Goal: Information Seeking & Learning: Check status

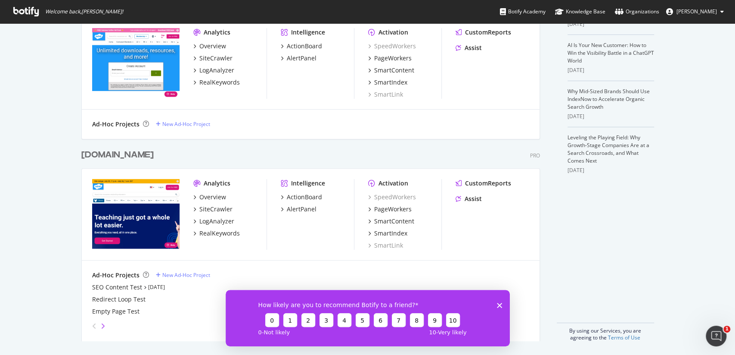
click at [103, 325] on icon "angle-right" at bounding box center [103, 325] width 4 height 7
click at [89, 326] on div "angle-left" at bounding box center [94, 326] width 11 height 14
click at [497, 302] on icon "Close survey" at bounding box center [499, 304] width 5 height 5
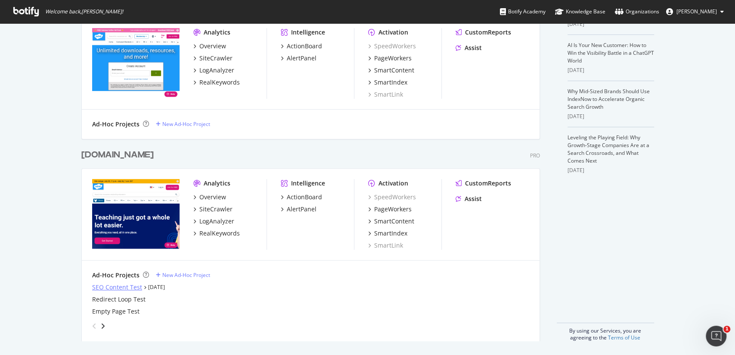
click at [106, 288] on div "SEO Content Test" at bounding box center [117, 287] width 50 height 9
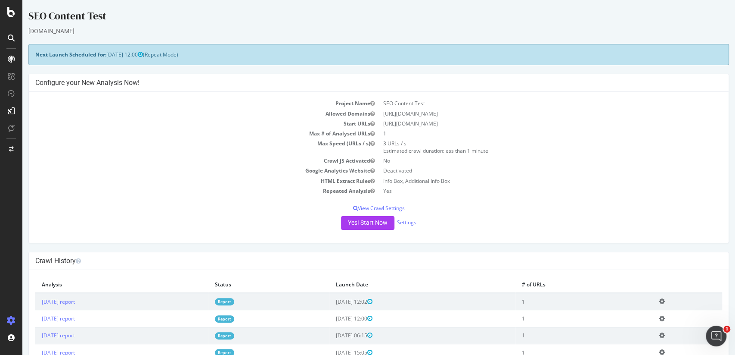
scroll to position [28, 0]
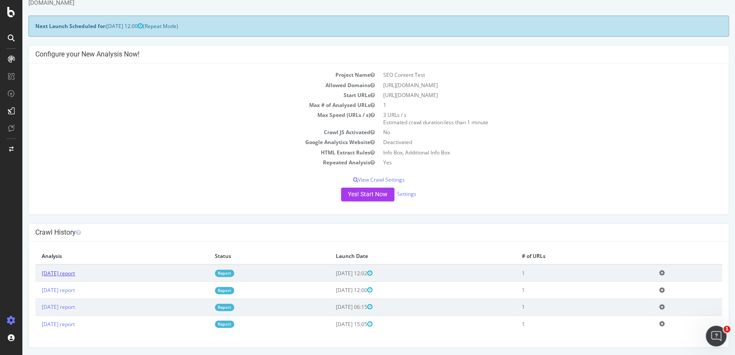
click at [73, 273] on link "[DATE] report" at bounding box center [58, 272] width 33 height 7
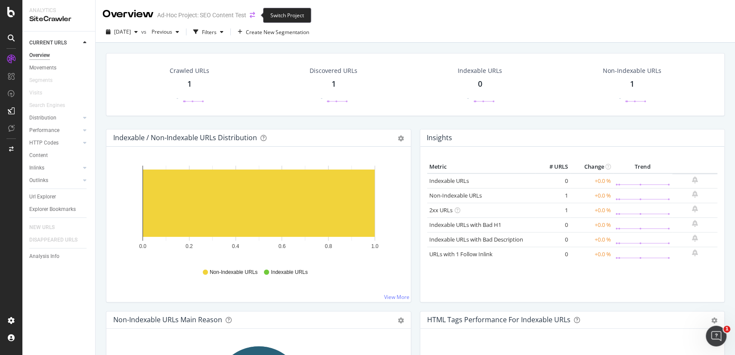
click at [254, 14] on icon "arrow-right-arrow-left" at bounding box center [252, 15] width 5 height 6
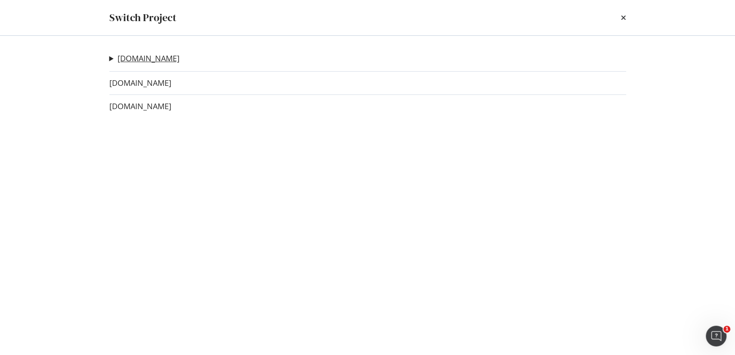
click at [146, 62] on link "[DOMAIN_NAME]" at bounding box center [149, 58] width 62 height 9
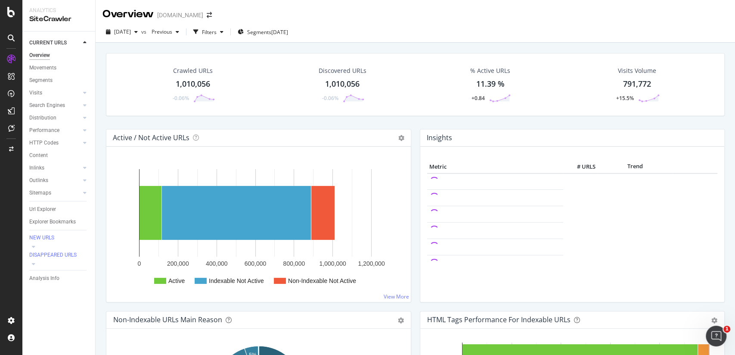
click at [10, 56] on icon at bounding box center [11, 59] width 9 height 9
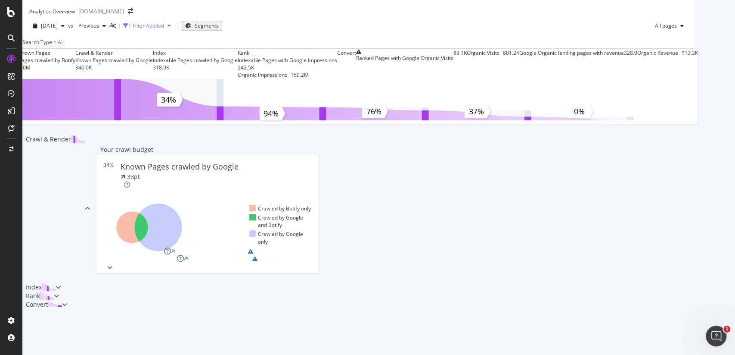
click at [164, 29] on div "1 Filter Applied" at bounding box center [146, 25] width 36 height 7
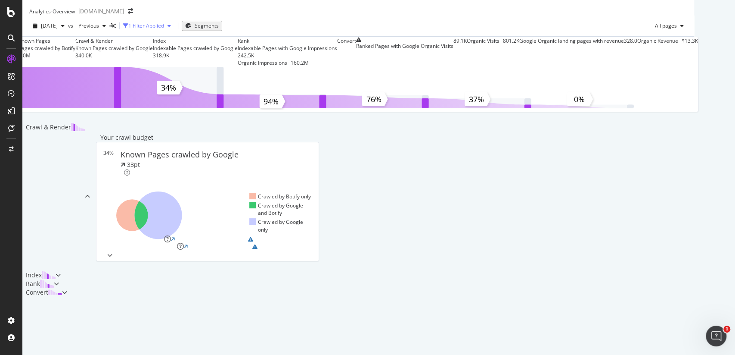
click at [164, 29] on div "1 Filter Applied" at bounding box center [146, 25] width 36 height 7
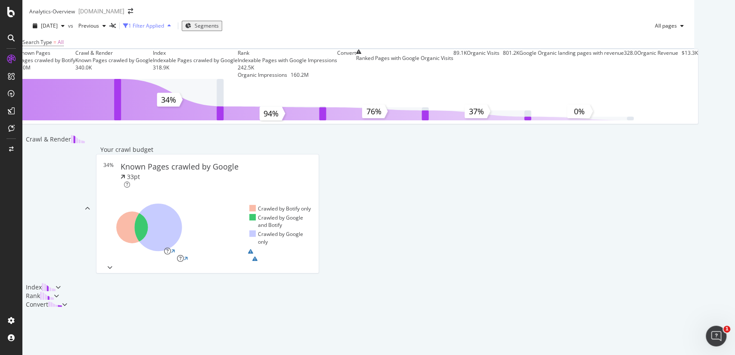
click at [164, 29] on div "1 Filter Applied" at bounding box center [146, 25] width 36 height 7
